Goal: Obtain resource: Obtain resource

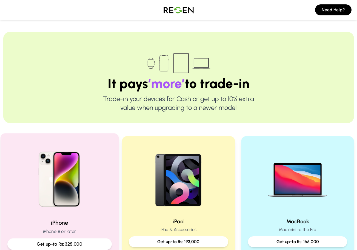
scroll to position [82, 0]
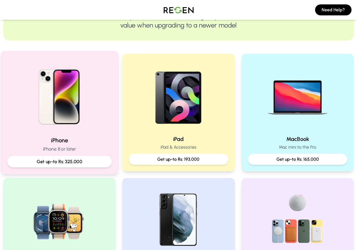
click at [86, 155] on div "iPhone iPhone 8 or later Get up-to Rs: 325,000" at bounding box center [59, 151] width 104 height 31
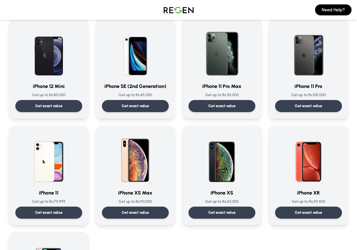
scroll to position [548, 0]
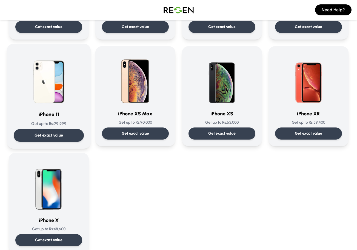
click at [61, 137] on p "Get exact value" at bounding box center [48, 135] width 29 height 6
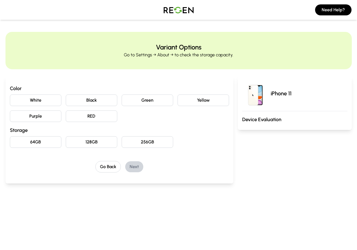
click at [97, 102] on button "Black" at bounding box center [92, 100] width 52 height 12
click at [34, 147] on button "64GB" at bounding box center [36, 142] width 52 height 12
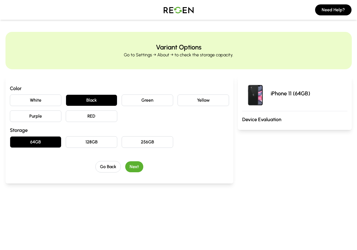
click at [41, 142] on button "64GB" at bounding box center [36, 142] width 52 height 12
click at [41, 141] on button "64GB" at bounding box center [36, 142] width 52 height 12
click at [131, 166] on button "Next" at bounding box center [134, 166] width 18 height 11
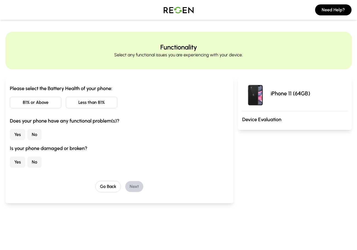
click at [46, 102] on button "81% or Above" at bounding box center [36, 103] width 52 height 12
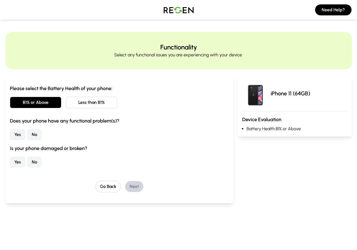
click at [34, 137] on button "No" at bounding box center [34, 134] width 14 height 11
click at [32, 158] on button "No" at bounding box center [34, 161] width 14 height 11
click at [139, 185] on button "Next" at bounding box center [134, 186] width 18 height 11
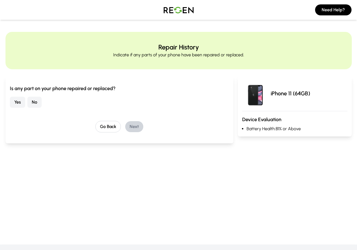
click at [33, 101] on button "No" at bounding box center [34, 102] width 14 height 11
click at [128, 126] on button "Next" at bounding box center [134, 126] width 18 height 11
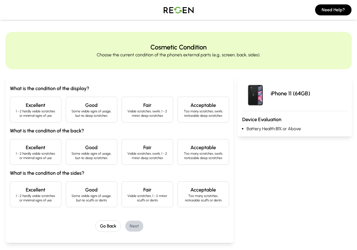
click at [27, 107] on h4 "Excellent" at bounding box center [36, 105] width 42 height 8
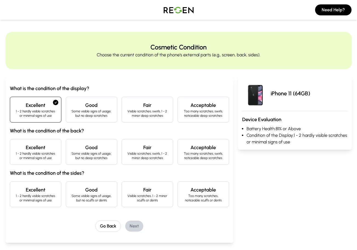
click at [42, 163] on div "Excellent 1 - 2 hardly visible scratches or minimal signs of use" at bounding box center [36, 152] width 52 height 26
click at [38, 178] on div "What is the condition of the display? Excellent 1 - 2 hardly visible scratches …" at bounding box center [119, 145] width 219 height 122
click at [49, 195] on p "1 - 2 hardly visible scratches or minimal signs of use" at bounding box center [36, 197] width 42 height 9
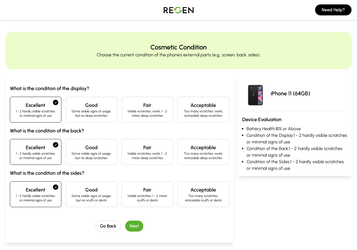
click at [132, 223] on button "Next" at bounding box center [134, 225] width 18 height 11
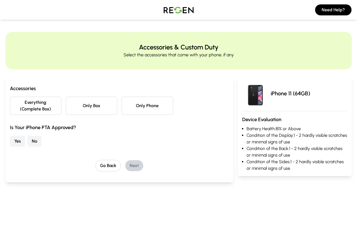
click at [136, 106] on button "Only Phone" at bounding box center [148, 106] width 52 height 18
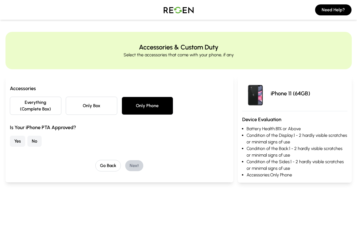
click at [31, 142] on button "No" at bounding box center [34, 140] width 14 height 11
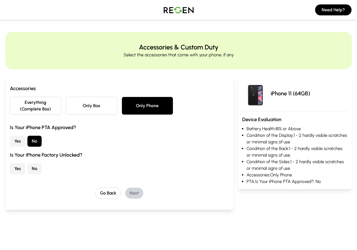
click at [21, 168] on button "Yes" at bounding box center [17, 168] width 15 height 11
click at [128, 188] on button "Next" at bounding box center [134, 192] width 18 height 11
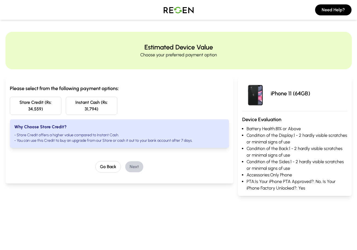
click at [82, 110] on button "Instant Cash (Rs: 31,794)" at bounding box center [92, 106] width 52 height 18
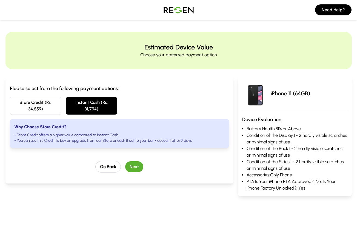
click at [52, 108] on button "Store Credit (Rs: 34,559)" at bounding box center [36, 106] width 52 height 18
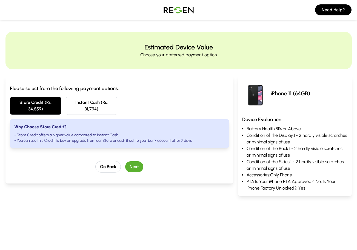
click at [184, 14] on img at bounding box center [179, 9] width 38 height 15
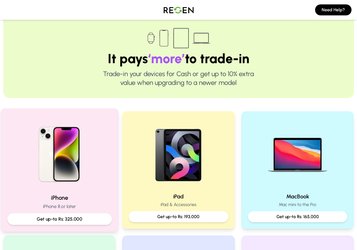
scroll to position [55, 0]
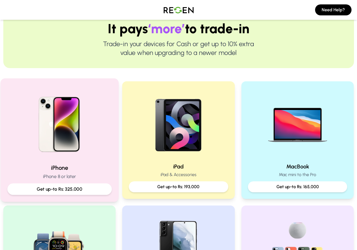
click at [91, 185] on div "Get up-to Rs: 325,000" at bounding box center [59, 189] width 104 height 12
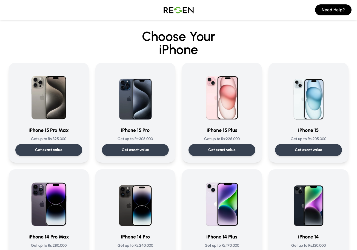
click at [175, 15] on img at bounding box center [179, 9] width 38 height 15
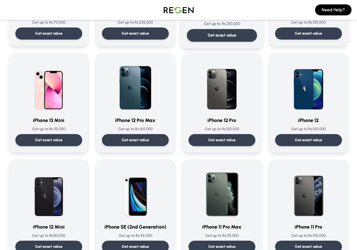
scroll to position [384, 0]
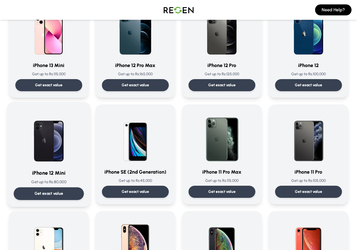
click at [46, 160] on img at bounding box center [48, 136] width 55 height 55
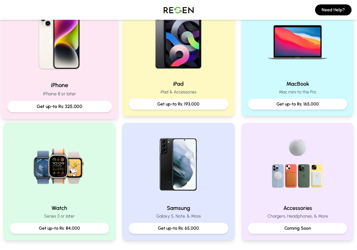
scroll to position [137, 0]
click at [76, 107] on p "Get up-to Rs: 325,000" at bounding box center [59, 106] width 95 height 7
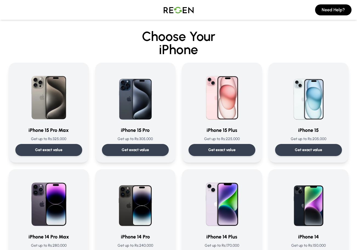
click at [190, 16] on img at bounding box center [179, 9] width 38 height 15
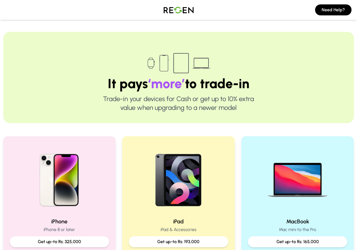
click at [183, 15] on img at bounding box center [179, 9] width 38 height 15
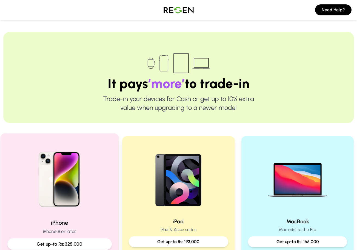
click at [72, 200] on img at bounding box center [59, 177] width 74 height 74
